Goal: Task Accomplishment & Management: Complete application form

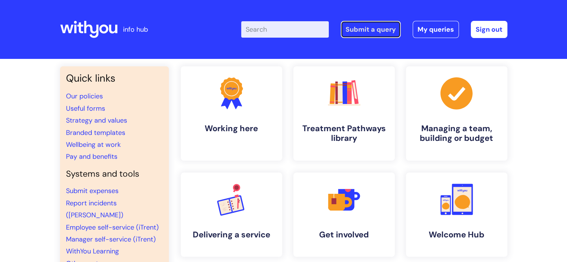
click at [382, 30] on link "Submit a query" at bounding box center [371, 29] width 60 height 17
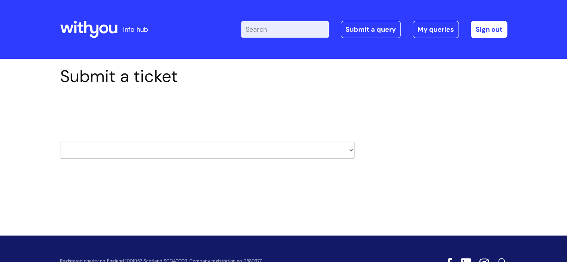
click at [352, 151] on select "HR / People IT and Support Clinical Drug Alerts Finance Accounts Data Support T…" at bounding box center [207, 150] width 294 height 17
select select "it_and_support"
click at [60, 142] on select "HR / People IT and Support Clinical Drug Alerts Finance Accounts Data Support T…" at bounding box center [207, 150] width 294 height 17
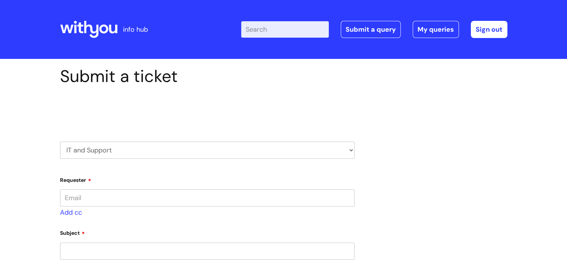
type input "[PERSON_NAME][EMAIL_ADDRESS][DOMAIN_NAME]"
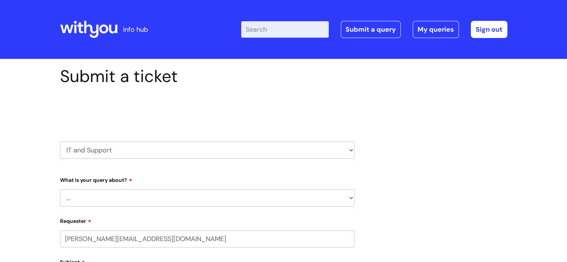
select select "80004286556"
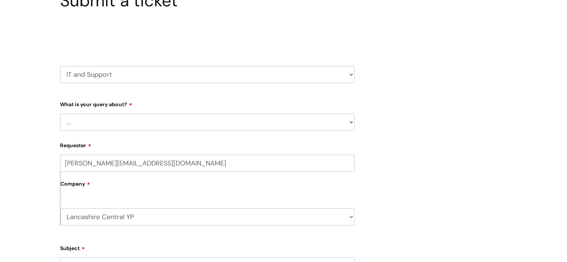
scroll to position [78, 0]
click at [173, 122] on select "... Mobile Phone Reset & MFA Accounts, Starters and Leavers IT Hardware issue I…" at bounding box center [207, 120] width 294 height 17
select select "IT Hardware issue"
click at [60, 112] on select "... Mobile Phone Reset & MFA Accounts, Starters and Leavers IT Hardware issue I…" at bounding box center [207, 120] width 294 height 17
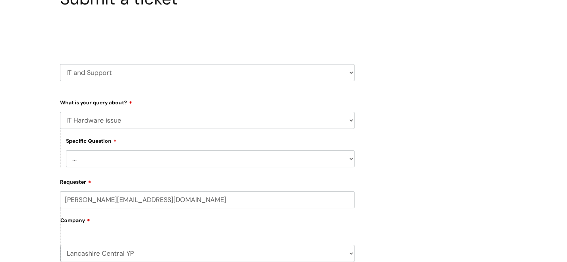
click at [145, 161] on select "... I need a new or replacement ... I’m waiting for new or replacement hardware…" at bounding box center [210, 158] width 289 height 17
select select "Problems with IT equipment in a With You office"
click at [66, 150] on select "... I need a new or replacement ... I’m waiting for new or replacement hardware…" at bounding box center [210, 158] width 289 height 17
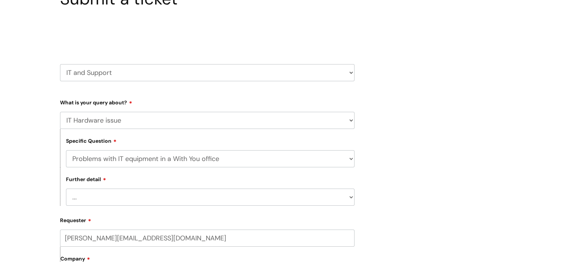
click at [98, 201] on select "... We’ve no internet in our WithYou office We’ve no phones in our WithYou offi…" at bounding box center [210, 197] width 289 height 17
click at [66, 189] on select "... We’ve no internet in our WithYou office We’ve no phones in our WithYou offi…" at bounding box center [210, 197] width 289 height 17
click at [118, 202] on select "... We’ve no internet in our WithYou office We’ve no phones in our WithYou offi…" at bounding box center [210, 197] width 289 height 17
select select "We’ve no internet in our WithYou office"
click at [66, 189] on select "... We’ve no internet in our WithYou office We’ve no phones in our WithYou offi…" at bounding box center [210, 197] width 289 height 17
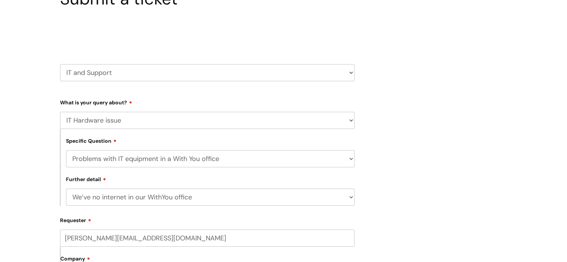
scroll to position [180, 0]
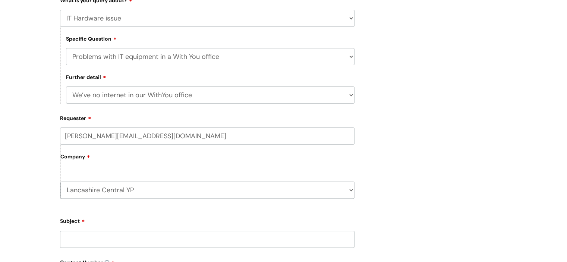
click at [89, 240] on input "Subject" at bounding box center [207, 239] width 294 height 17
type input "N"
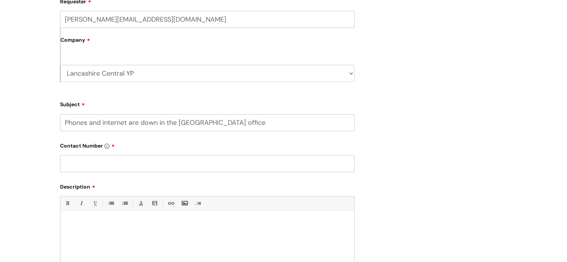
scroll to position [298, 0]
type input "Phones and internet are down in the Preston office"
click at [84, 166] on input "text" at bounding box center [207, 162] width 294 height 17
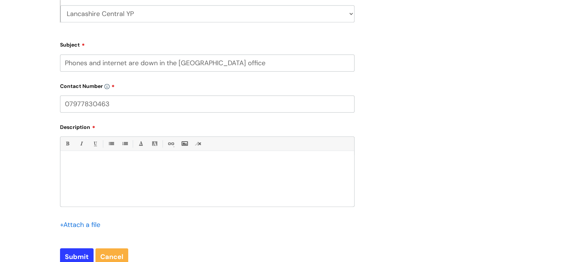
type input "07977830463"
click at [69, 168] on div at bounding box center [207, 180] width 294 height 51
click at [64, 253] on input "Submit" at bounding box center [77, 256] width 34 height 17
type input "Please Wait..."
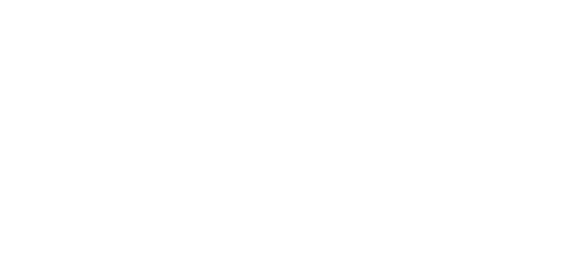
select select "IT Hardware issue"
select select "Problems with IT equipment in a With You office"
select select "We’ve no internet in our WithYou office"
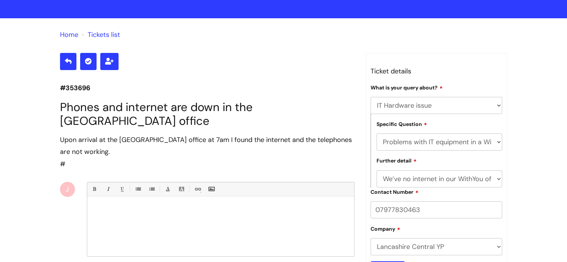
scroll to position [58, 0]
